Goal: Task Accomplishment & Management: Manage account settings

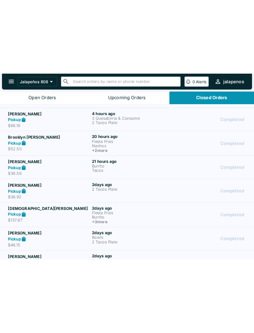
scroll to position [62, 0]
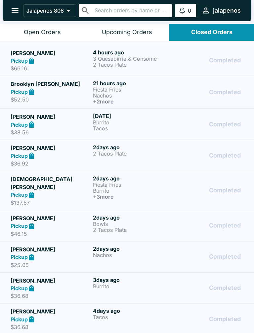
click at [38, 131] on p "$38.56" at bounding box center [51, 132] width 80 height 7
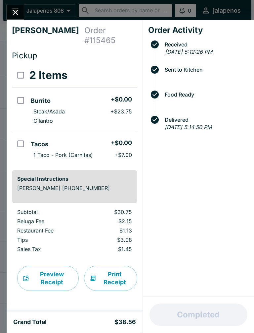
click at [4, 30] on div "[PERSON_NAME] Order # 115465 Pickup 2 Items Burrito + $0.00 Steak/Asada + $23.7…" at bounding box center [127, 166] width 254 height 333
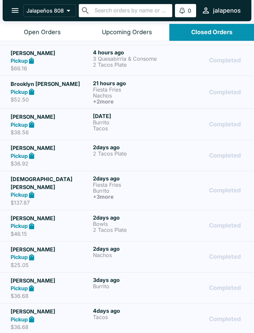
click at [15, 19] on button "open drawer" at bounding box center [15, 10] width 17 height 17
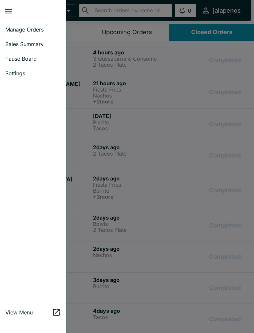
click at [99, 71] on div at bounding box center [127, 166] width 254 height 333
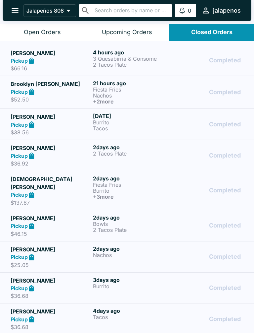
click at [41, 34] on div "Open Orders" at bounding box center [42, 32] width 37 height 8
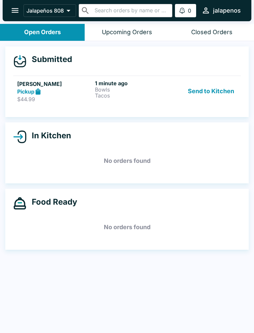
click at [134, 91] on p "Bowls" at bounding box center [132, 89] width 75 height 6
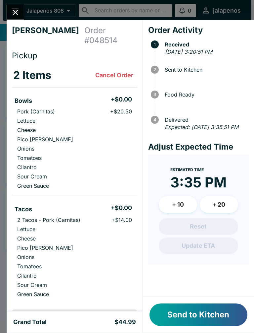
click at [222, 213] on button "+ 20" at bounding box center [219, 204] width 38 height 17
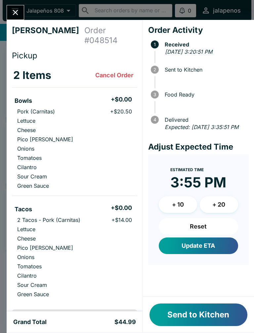
click at [182, 213] on button "+ 10" at bounding box center [178, 204] width 38 height 17
click at [208, 235] on button "Reset" at bounding box center [199, 226] width 80 height 17
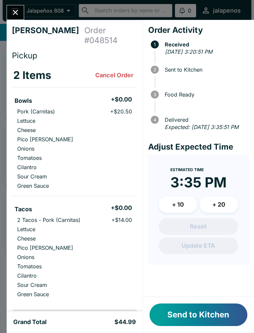
click at [183, 208] on button "+ 10" at bounding box center [178, 204] width 38 height 17
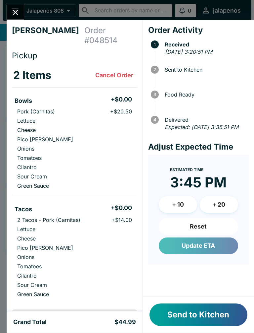
click at [215, 248] on button "Update ETA" at bounding box center [199, 245] width 80 height 17
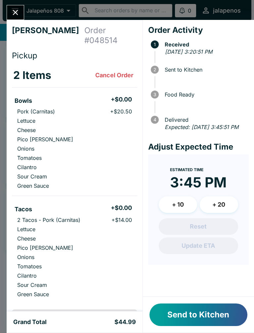
click at [218, 248] on button "Send to Kitchen" at bounding box center [199, 314] width 98 height 23
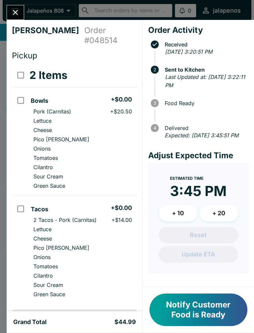
click at [15, 19] on button "Close" at bounding box center [15, 12] width 17 height 14
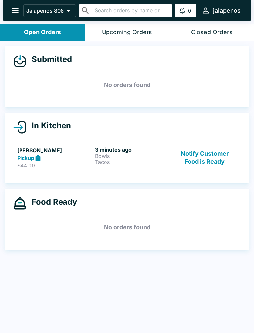
click at [125, 168] on div "3 minutes ago Bowls Tacos" at bounding box center [132, 157] width 75 height 23
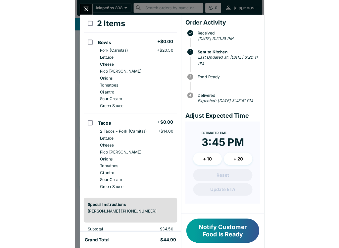
scroll to position [49, 0]
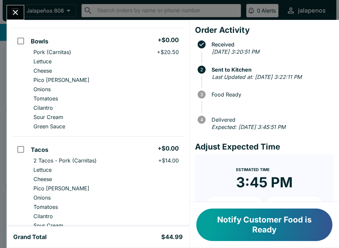
click at [206, 209] on button "Notify Customer Food is Ready" at bounding box center [264, 224] width 136 height 32
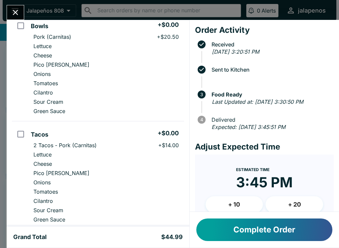
scroll to position [76, 0]
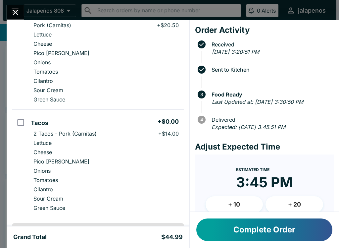
click at [272, 229] on button "Complete Order" at bounding box center [264, 229] width 136 height 23
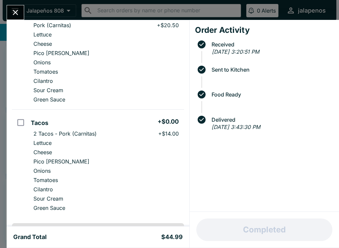
click at [17, 19] on button "Close" at bounding box center [15, 12] width 17 height 14
